Goal: Find specific page/section

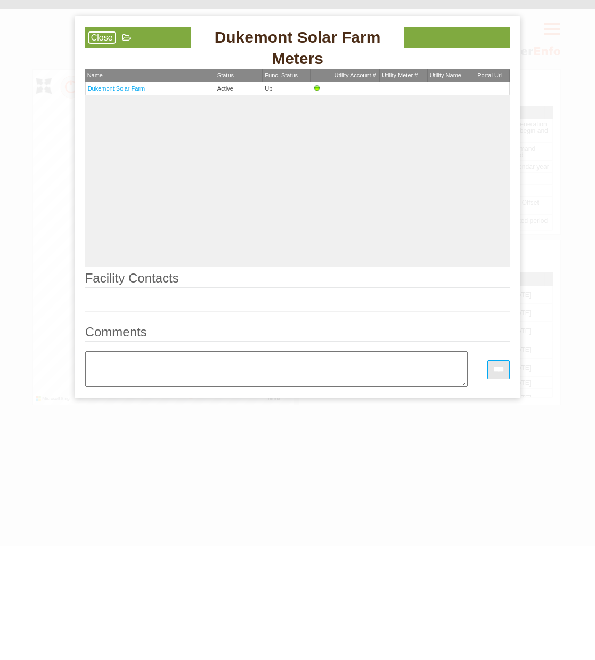
click at [94, 37] on link "Close" at bounding box center [102, 37] width 28 height 12
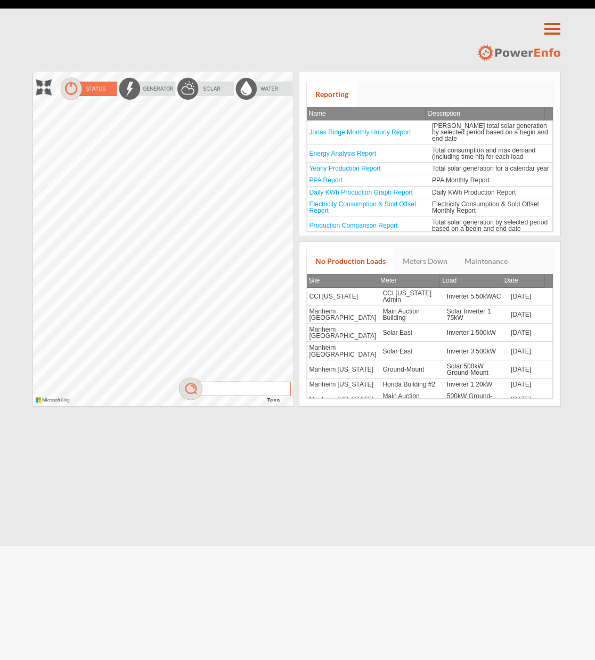
click at [33, 71] on div at bounding box center [33, 71] width 0 height 0
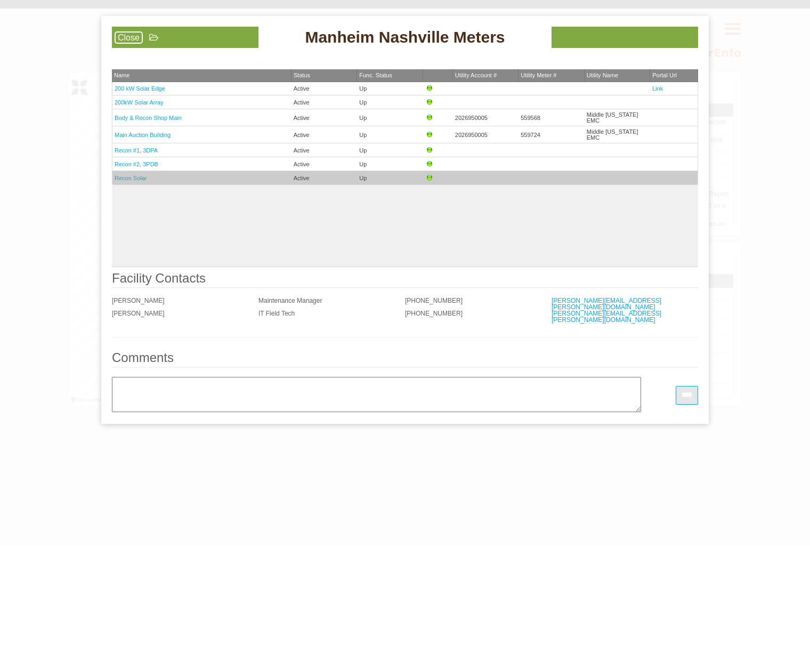
click at [134, 175] on link "Recon Solar" at bounding box center [131, 178] width 33 height 6
